Goal: Transaction & Acquisition: Purchase product/service

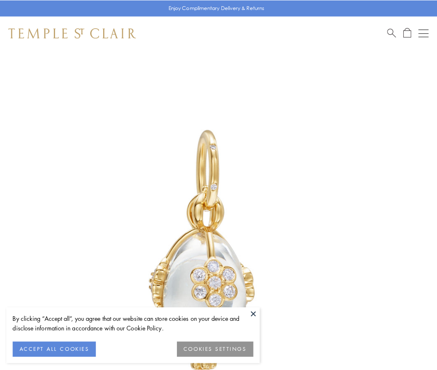
scroll to position [17, 0]
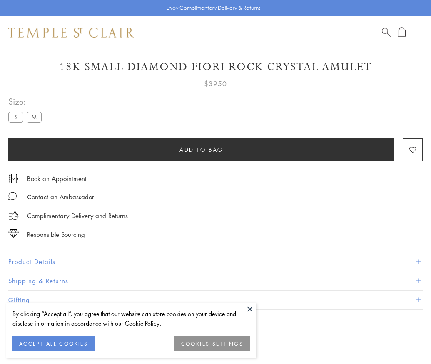
click at [201, 149] on span "Add to bag" at bounding box center [202, 149] width 44 height 9
